Goal: Navigation & Orientation: Find specific page/section

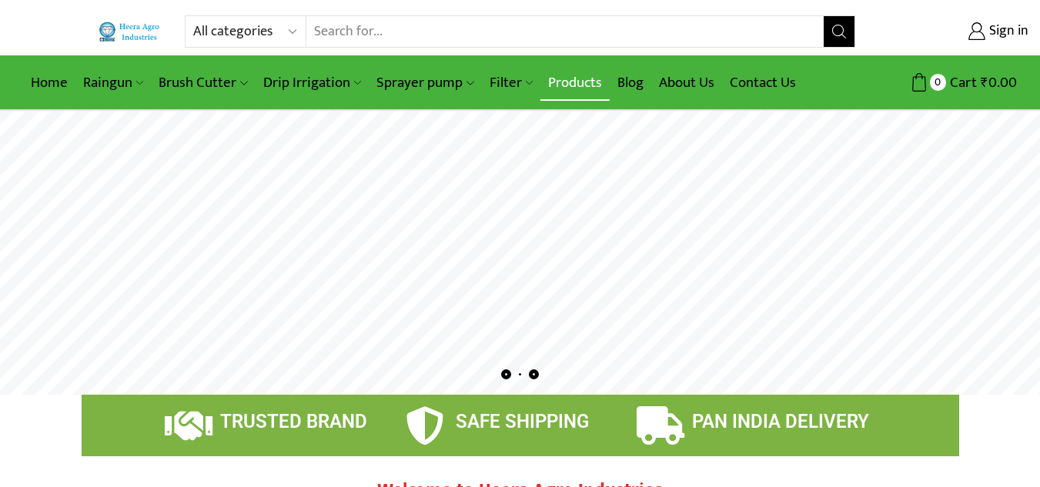
click at [572, 84] on link "Products" at bounding box center [574, 83] width 69 height 36
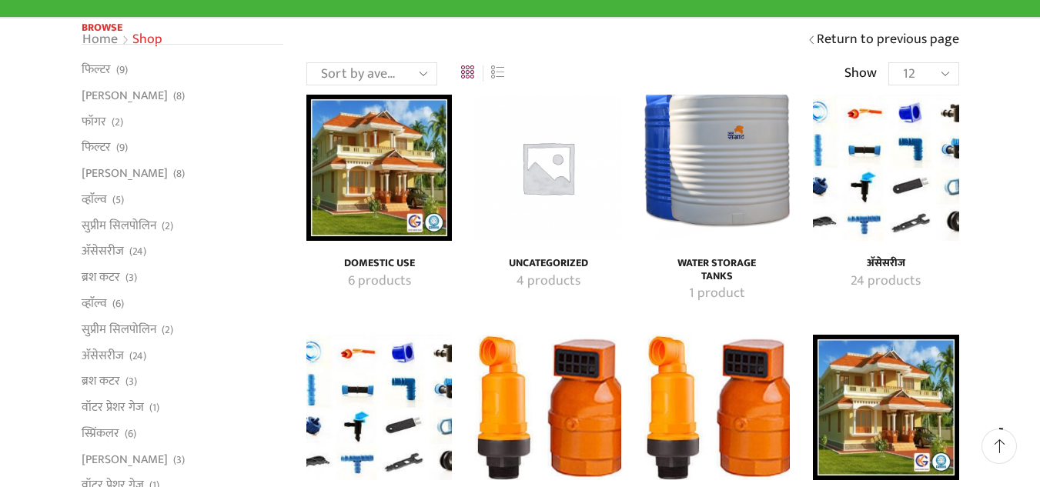
scroll to position [154, 0]
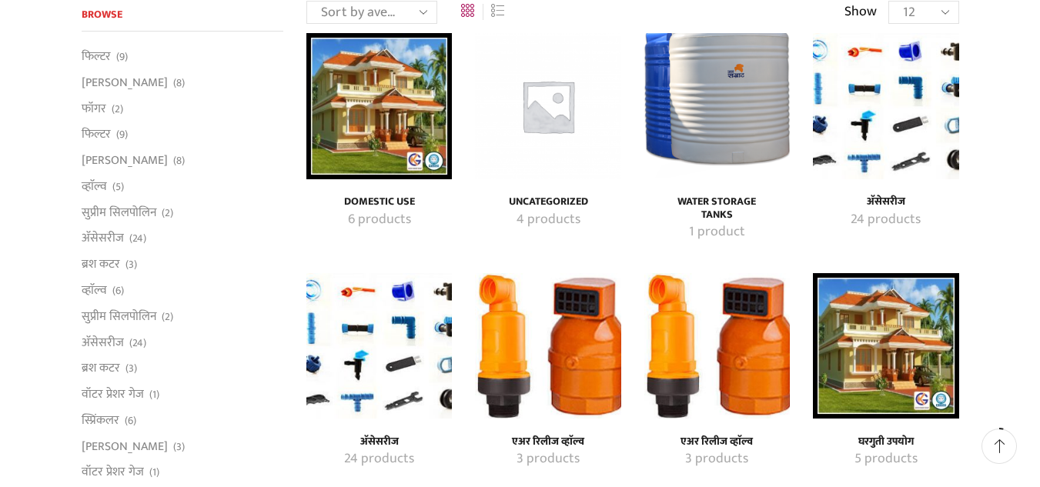
click at [878, 137] on img "Visit product category अ‍ॅसेसरीज" at bounding box center [886, 106] width 146 height 146
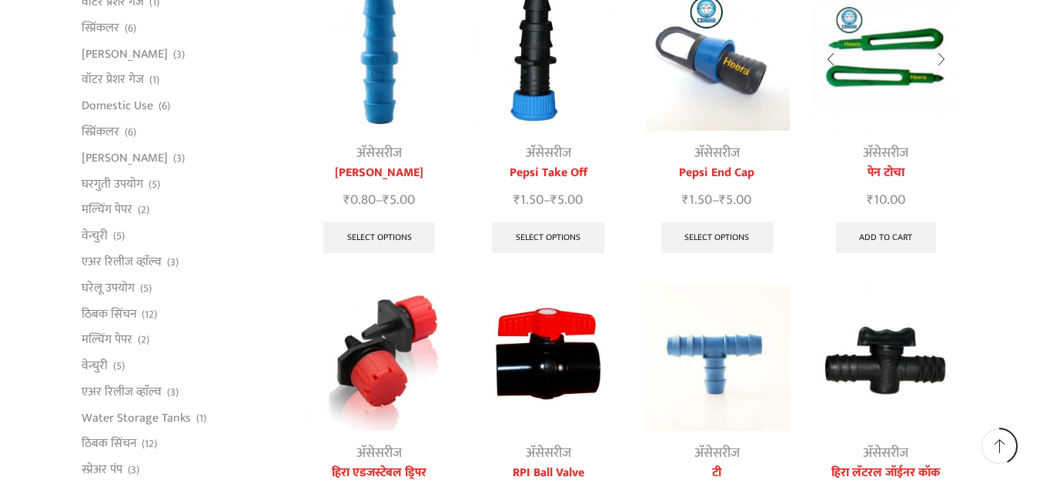
scroll to position [693, 0]
